Goal: Share content

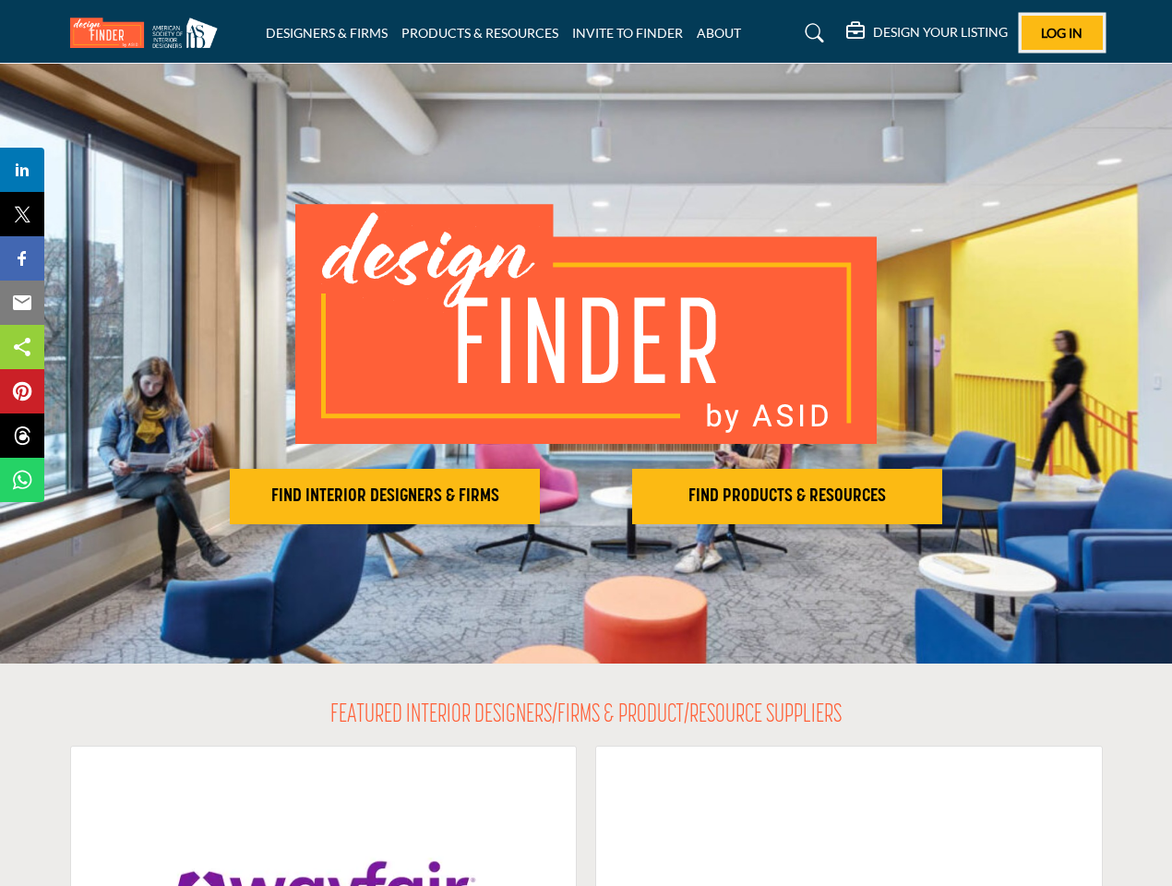
click at [1062, 32] on span "Log In" at bounding box center [1062, 33] width 42 height 16
click at [385, 497] on h2 "FIND INTERIOR DESIGNERS & FIRMS" at bounding box center [384, 497] width 299 height 22
click at [787, 497] on h2 "FIND PRODUCTS & RESOURCES" at bounding box center [787, 497] width 299 height 22
click at [22, 170] on span "Share" at bounding box center [31, 170] width 53 height 22
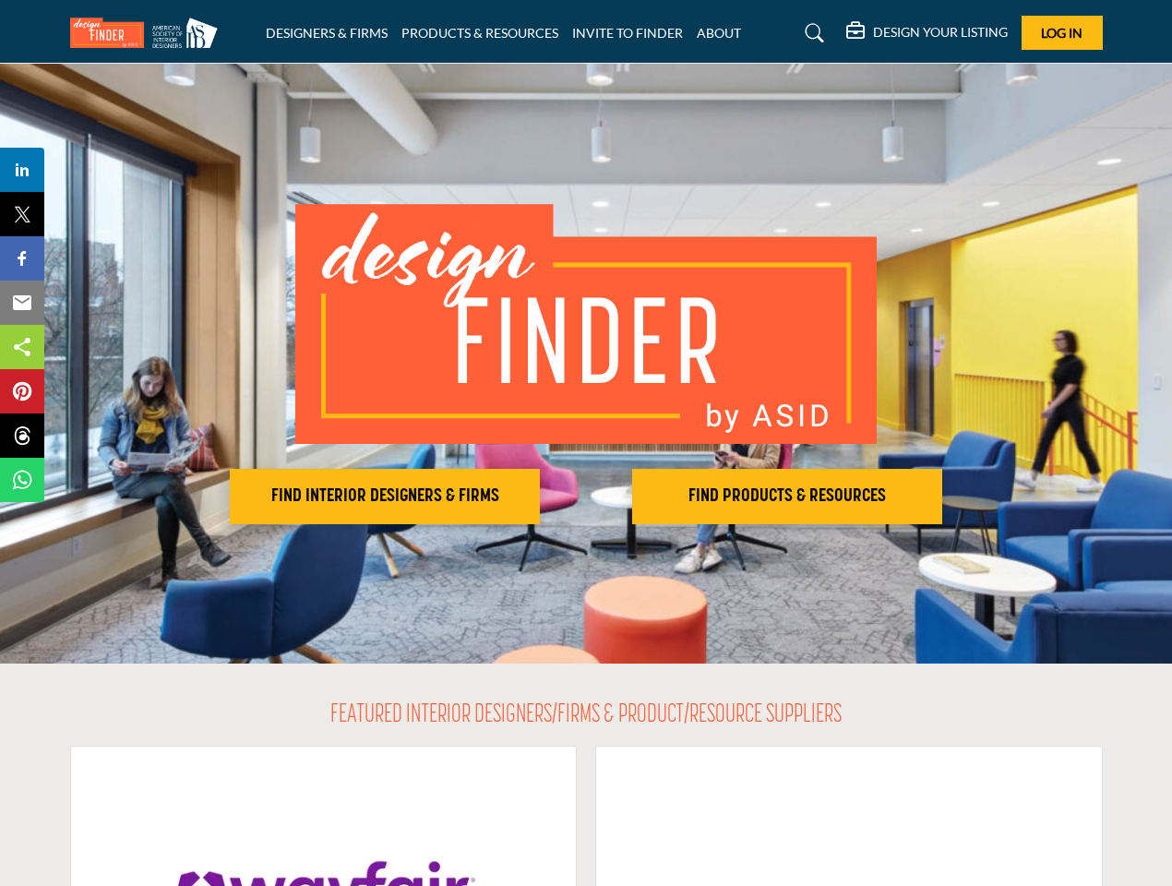
click at [22, 214] on span "Tweet" at bounding box center [31, 214] width 53 height 22
click at [22, 258] on span "Share" at bounding box center [31, 258] width 53 height 22
click at [22, 303] on span "Email" at bounding box center [30, 303] width 51 height 22
